Goal: Task Accomplishment & Management: Manage account settings

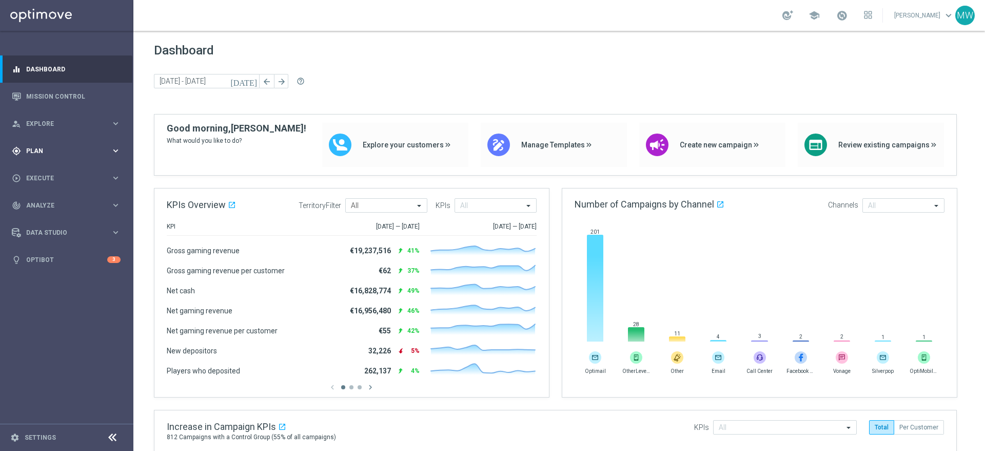
click at [66, 148] on span "Plan" at bounding box center [68, 151] width 85 height 6
click at [57, 172] on link "Target Groups" at bounding box center [67, 172] width 80 height 8
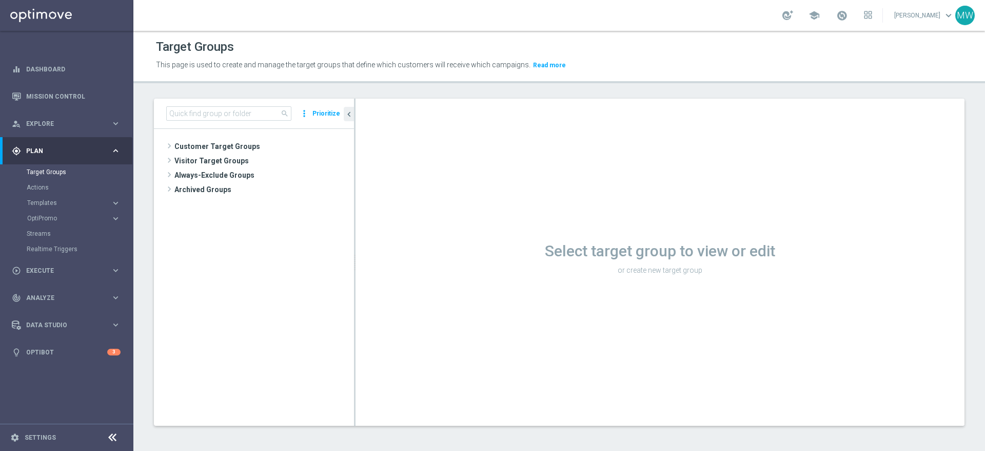
click at [696, 269] on p "or create new target group" at bounding box center [660, 269] width 609 height 9
click at [662, 274] on p "or create new target group" at bounding box center [660, 269] width 609 height 9
click at [653, 257] on h1 "Select target group to view or edit" at bounding box center [660, 251] width 609 height 18
click at [615, 245] on h1 "Select target group to view or edit" at bounding box center [660, 251] width 609 height 18
click at [637, 263] on div "Select target group to view or edit or create new target group" at bounding box center [660, 257] width 609 height 41
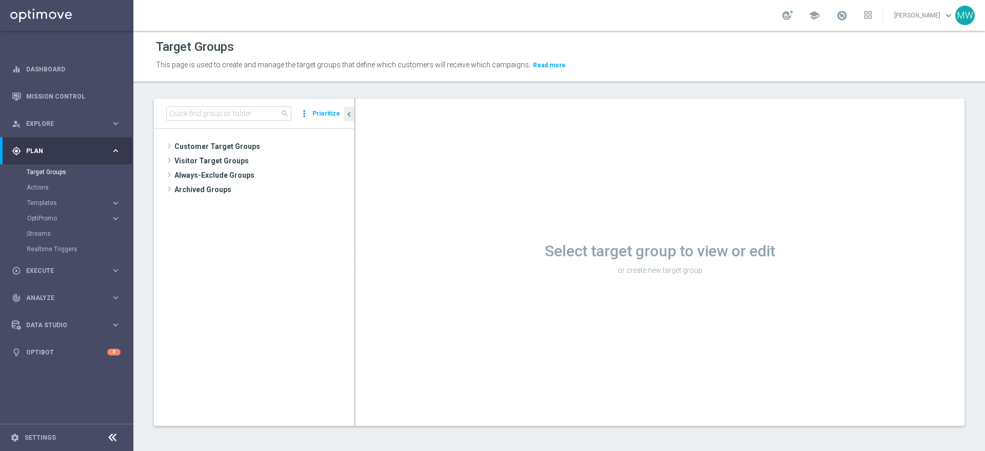
click at [305, 114] on icon "more_vert" at bounding box center [304, 113] width 10 height 14
click at [286, 233] on tree-viewport "Customer Target Groups library_add create_new_folder" at bounding box center [254, 277] width 200 height 296
click at [170, 141] on span at bounding box center [169, 146] width 10 height 12
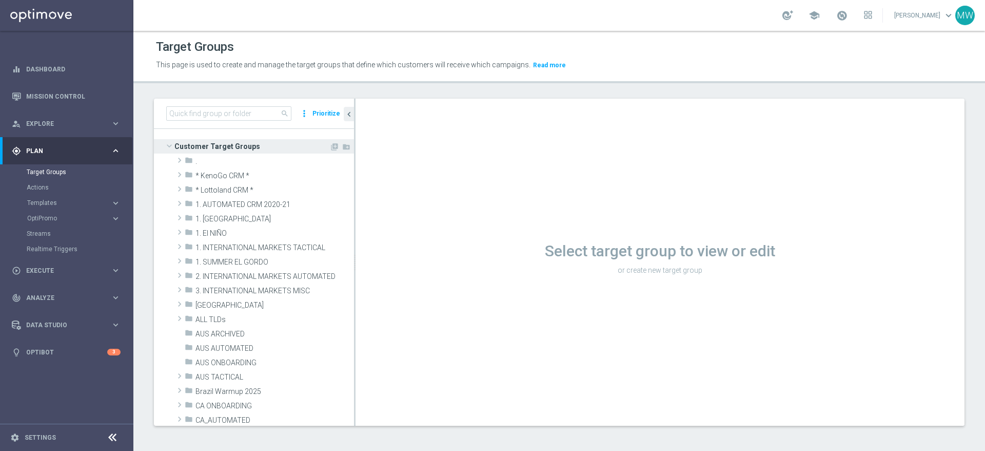
click at [169, 142] on span at bounding box center [169, 146] width 12 height 10
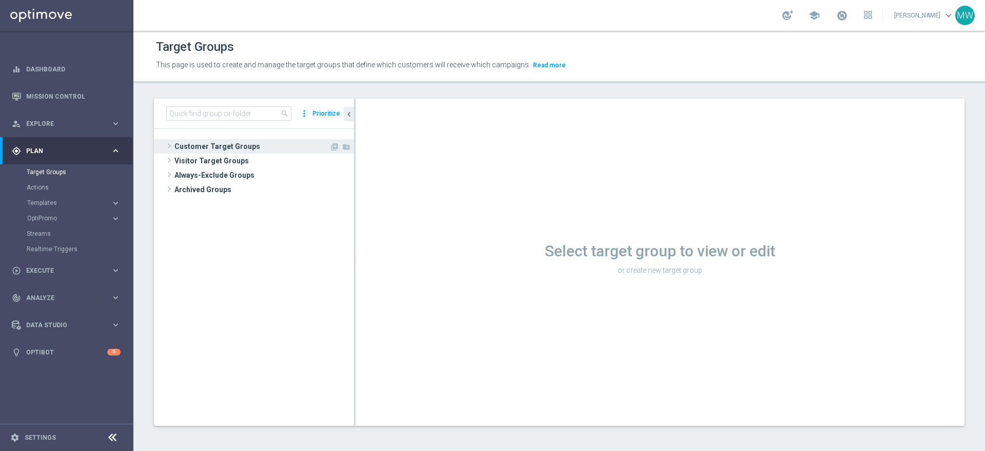
click at [169, 142] on span at bounding box center [169, 146] width 10 height 12
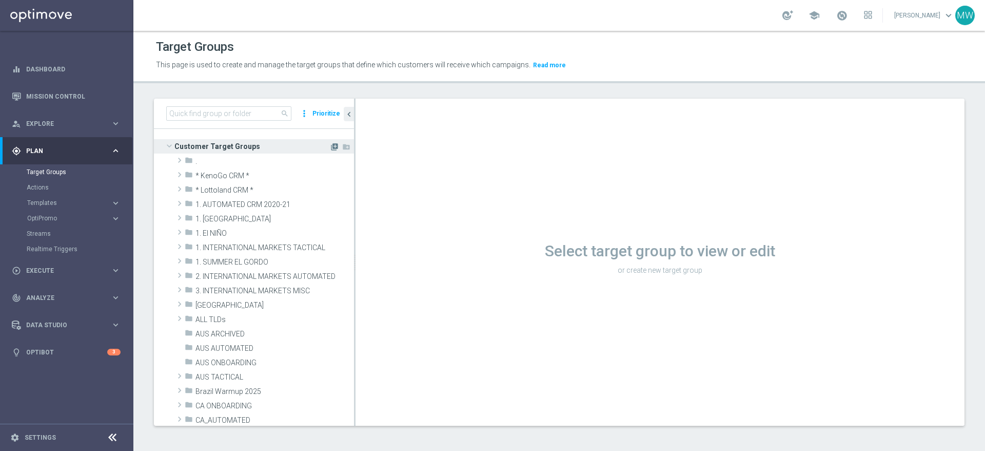
click at [331, 149] on icon "library_add" at bounding box center [335, 147] width 8 height 8
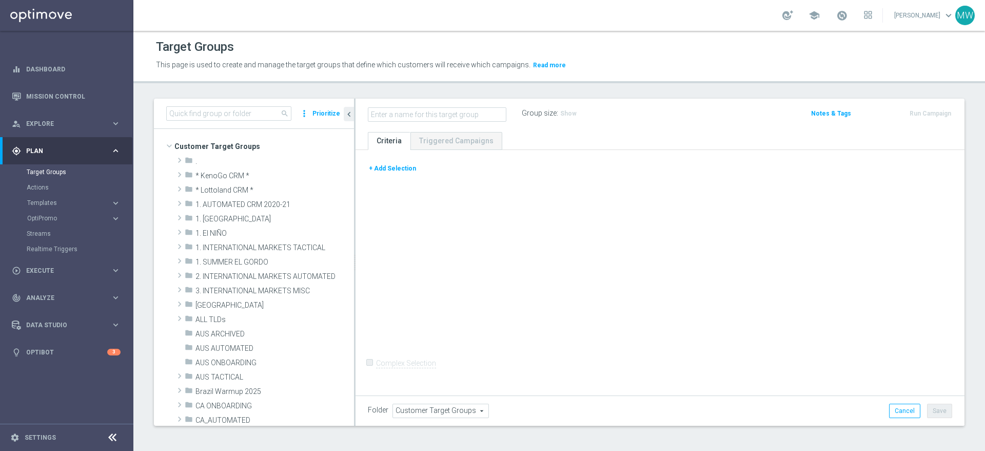
click at [397, 168] on button "+ Add Selection" at bounding box center [392, 168] width 49 height 11
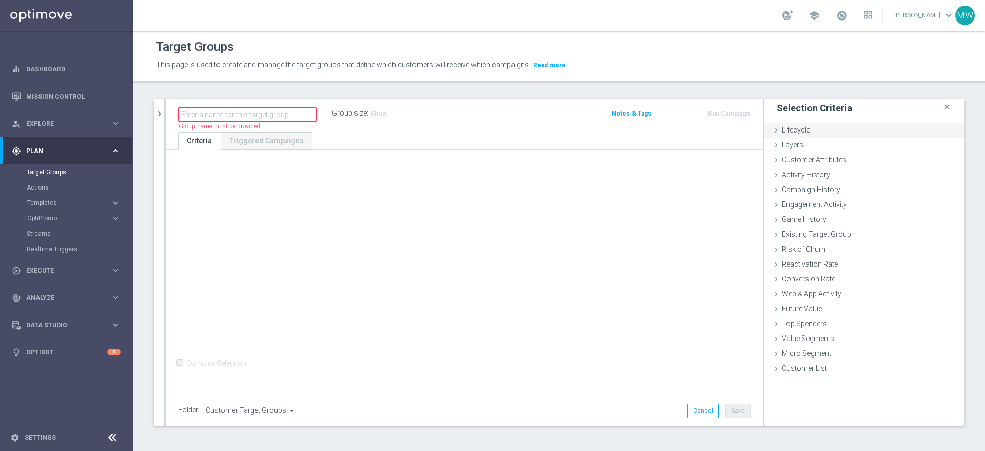
click at [795, 134] on span "Lifecycle" at bounding box center [796, 130] width 28 height 8
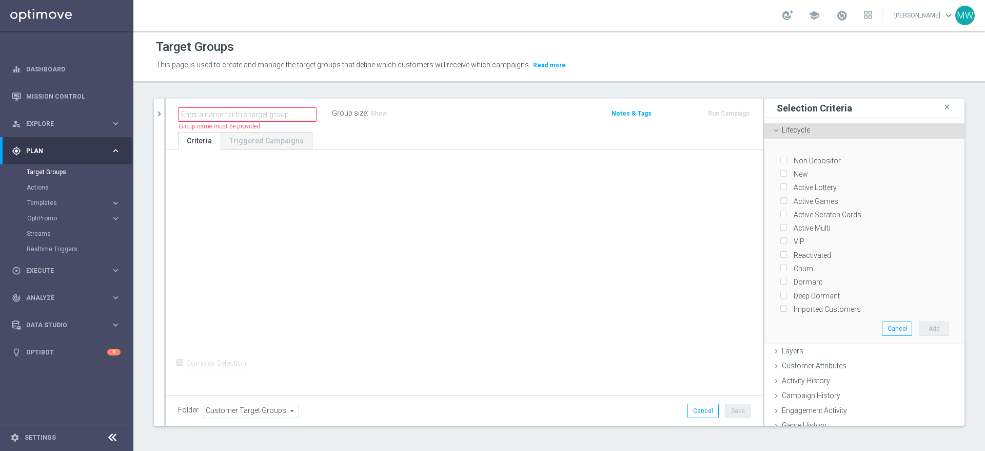
click at [780, 295] on input "Deep Dormant" at bounding box center [783, 295] width 7 height 7
checkbox input "true"
click at [920, 328] on button "Add" at bounding box center [934, 328] width 30 height 14
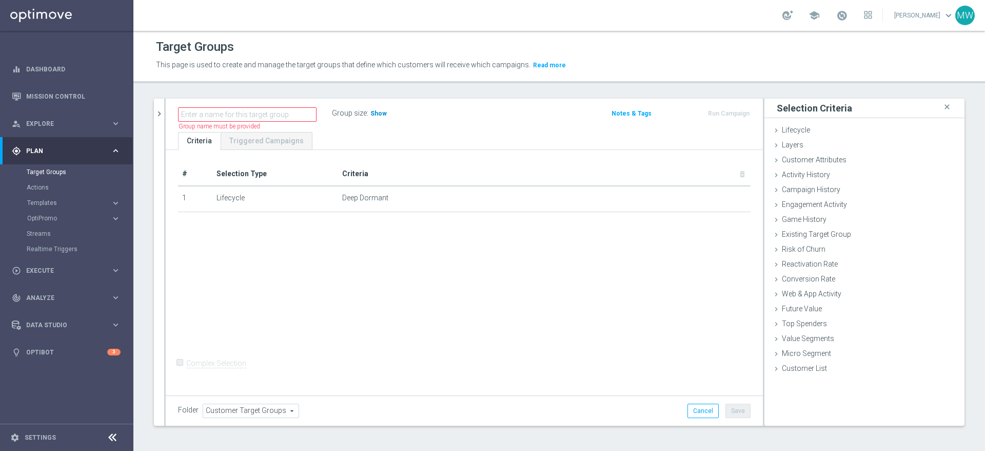
click at [378, 113] on span "Show" at bounding box center [379, 113] width 16 height 7
click at [697, 411] on button "Cancel" at bounding box center [703, 410] width 31 height 14
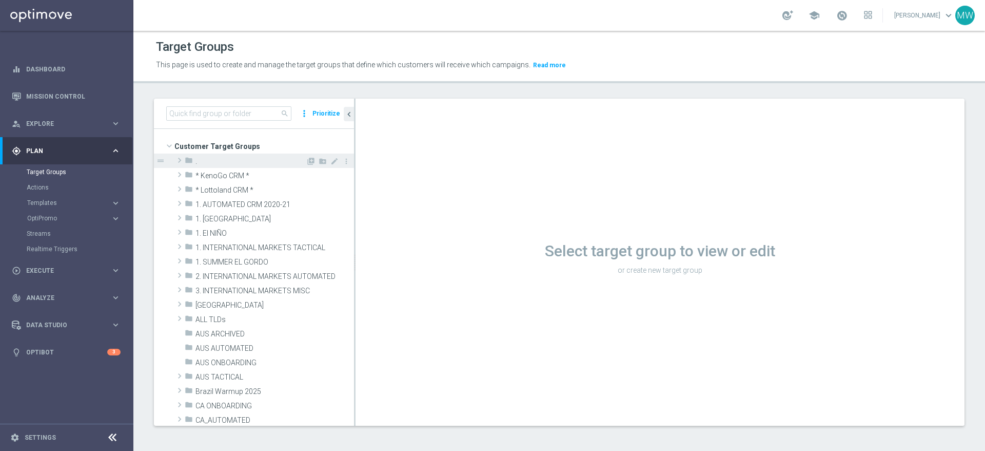
click at [180, 160] on span at bounding box center [180, 160] width 10 height 12
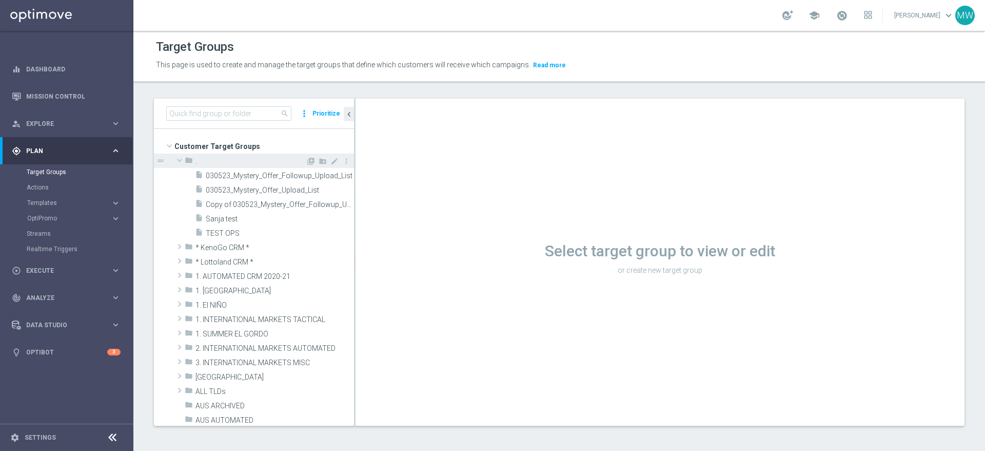
click at [180, 160] on span at bounding box center [179, 160] width 12 height 10
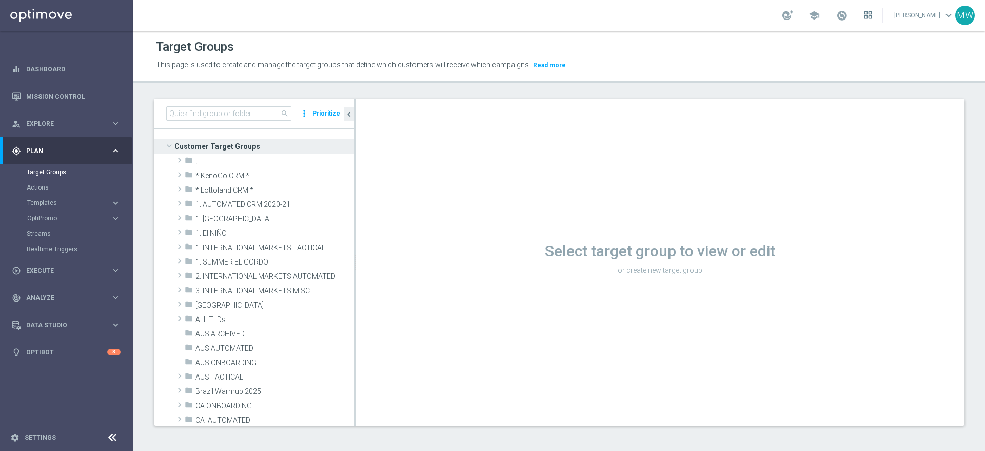
click at [867, 16] on icon at bounding box center [866, 17] width 3 height 3
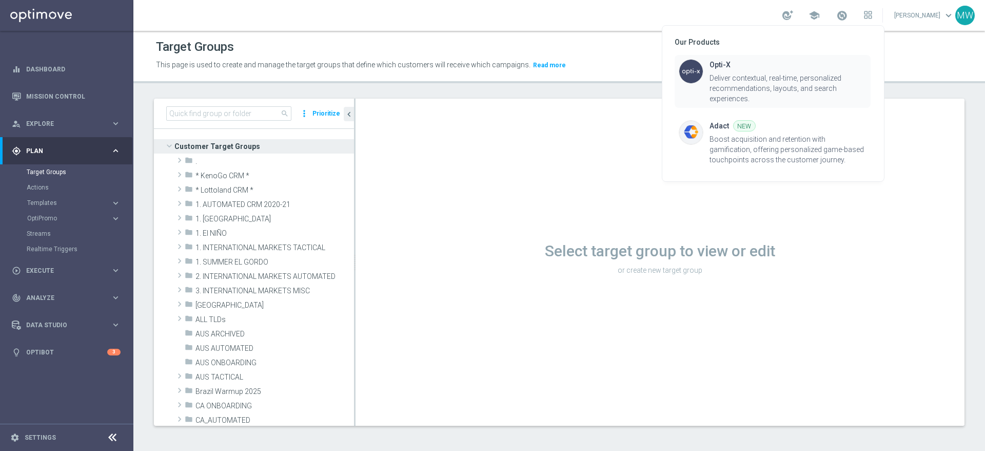
click at [772, 80] on div "Deliver contextual, real-time, personalized recommendations, layouts, and searc…" at bounding box center [788, 88] width 157 height 31
